Goal: Use online tool/utility: Utilize a website feature to perform a specific function

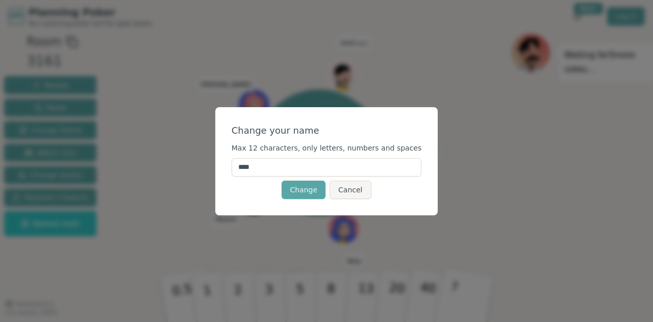
click at [281, 168] on input "****" at bounding box center [327, 167] width 190 height 18
type input "*"
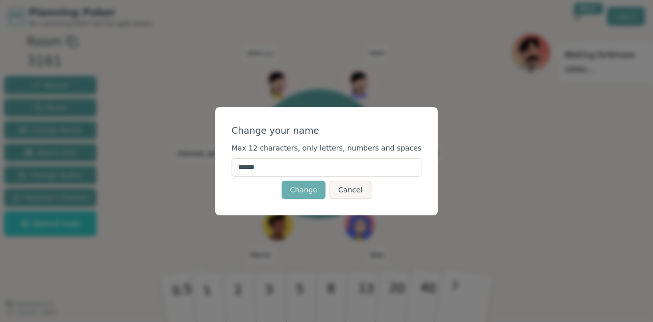
type input "******"
click at [299, 191] on button "Change" at bounding box center [304, 190] width 44 height 18
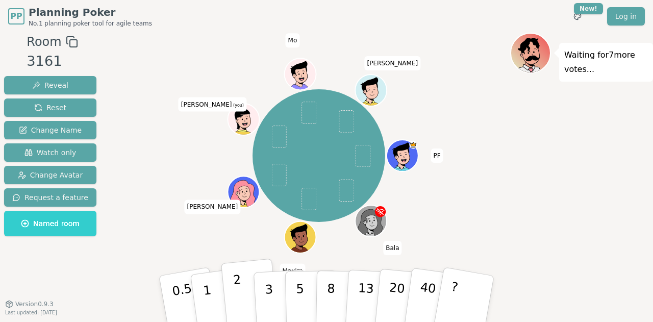
click at [244, 302] on button "2" at bounding box center [250, 299] width 58 height 81
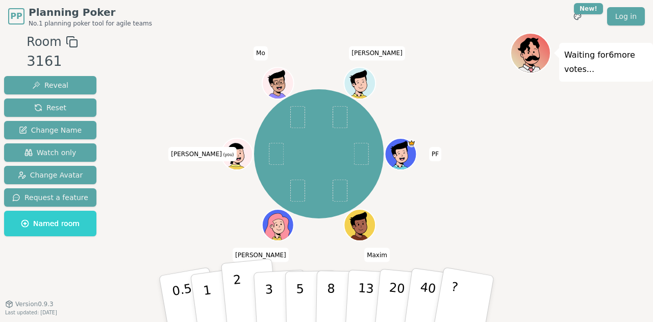
click at [236, 287] on p "2" at bounding box center [239, 301] width 13 height 56
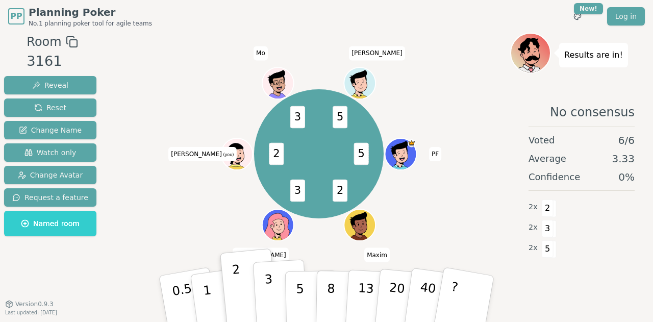
click at [267, 287] on p "3" at bounding box center [269, 300] width 11 height 56
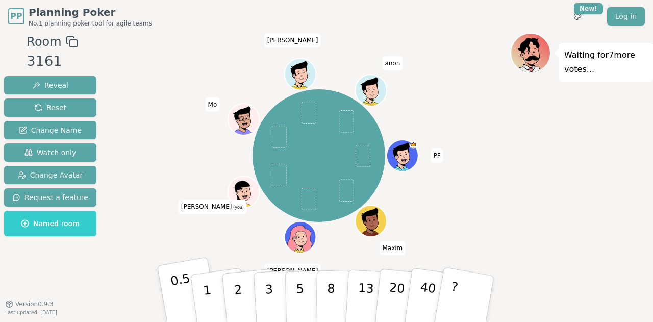
click at [178, 292] on p "0.5" at bounding box center [183, 300] width 29 height 58
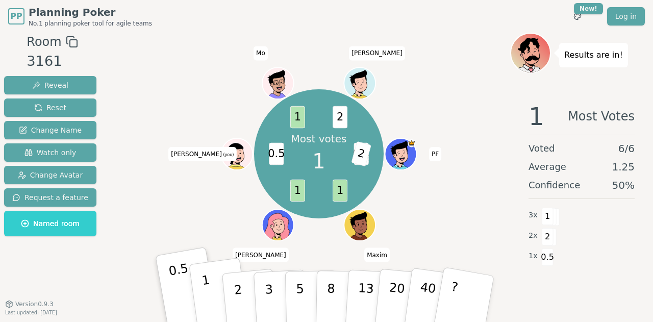
click at [204, 288] on p "1" at bounding box center [208, 301] width 15 height 56
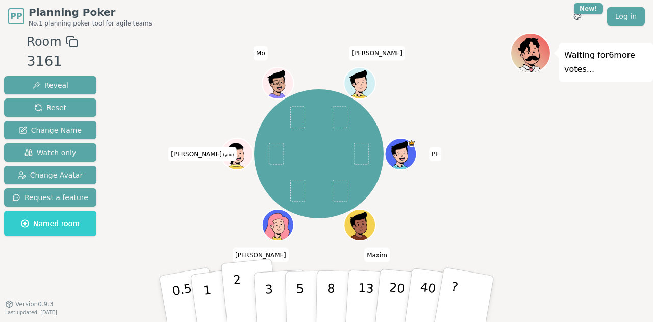
click at [241, 296] on button "2" at bounding box center [250, 299] width 58 height 81
click at [236, 290] on p "2" at bounding box center [239, 301] width 13 height 56
click at [239, 302] on p "2" at bounding box center [239, 301] width 13 height 56
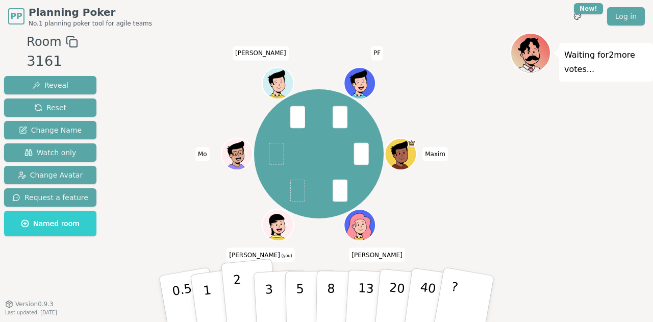
click at [237, 298] on p "2" at bounding box center [239, 301] width 13 height 56
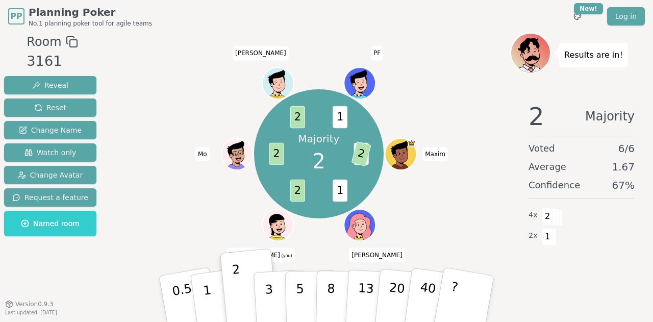
click at [213, 51] on div "Majority 2 1 2 1 2 2 2 1 [PERSON_NAME] (you) [PERSON_NAME]" at bounding box center [319, 154] width 383 height 206
click at [156, 125] on div "Majority 2 1 2 1 ? 2 2 2 1 [PERSON_NAME] (you) Mo Marius PF" at bounding box center [319, 154] width 383 height 206
